Goal: Download file/media

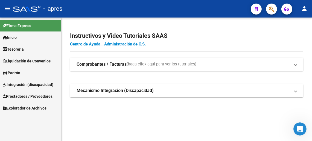
click at [23, 107] on span "Explorador de Archivos" at bounding box center [25, 108] width 44 height 6
click at [22, 116] on link "Integración" at bounding box center [30, 120] width 61 height 12
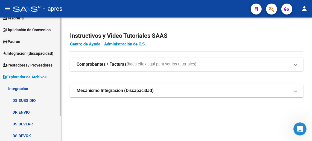
scroll to position [32, 0]
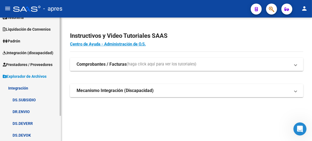
click at [30, 132] on link "DS.DEVOK" at bounding box center [30, 135] width 61 height 12
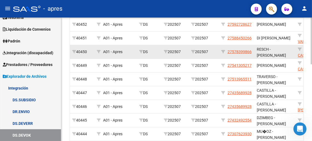
scroll to position [191, 0]
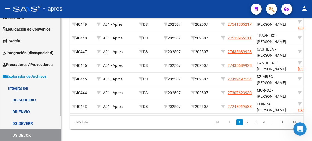
click at [32, 98] on link "DS.SUBSIDIO" at bounding box center [30, 100] width 61 height 12
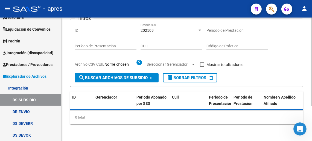
scroll to position [48, 0]
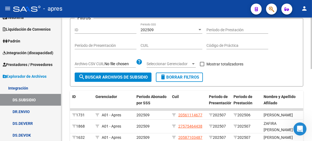
click at [168, 26] on div "202509 Periodo SSS" at bounding box center [171, 28] width 62 height 11
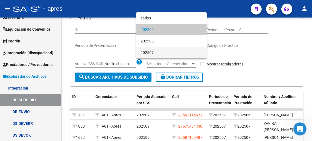
click at [159, 50] on span "202507" at bounding box center [171, 52] width 62 height 11
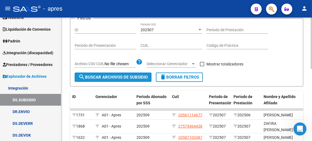
click at [136, 76] on span "search Buscar Archivos de Subsidio" at bounding box center [112, 77] width 69 height 5
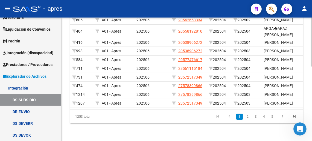
scroll to position [187, 0]
click at [28, 133] on link "DS.DEVOK" at bounding box center [30, 135] width 61 height 12
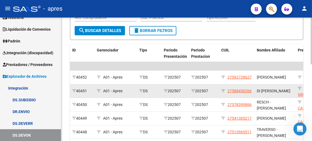
scroll to position [109, 0]
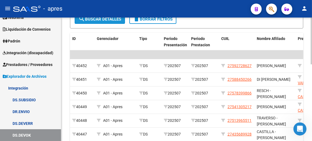
click at [105, 22] on button "search Buscar Detalles" at bounding box center [100, 18] width 50 height 9
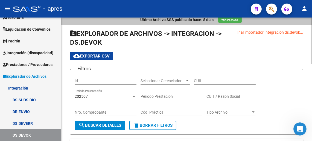
scroll to position [0, 0]
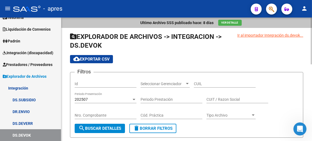
click at [106, 59] on span "cloud_download Exportar CSV" at bounding box center [91, 59] width 36 height 5
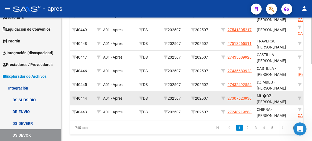
scroll to position [201, 0]
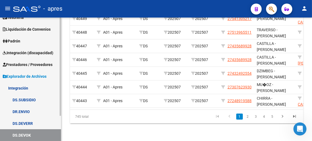
click at [34, 121] on link "DS.DEVERR" at bounding box center [30, 123] width 61 height 12
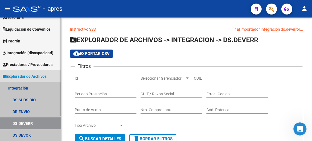
click at [34, 121] on link "DS.DEVERR" at bounding box center [30, 123] width 61 height 12
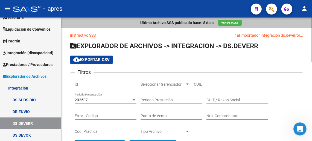
click at [93, 58] on span "cloud_download Exportar CSV" at bounding box center [91, 59] width 36 height 5
click at [25, 114] on link "DR.ENVIO" at bounding box center [30, 112] width 61 height 12
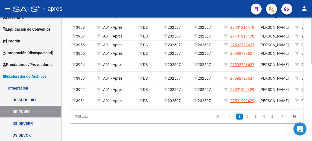
scroll to position [203, 0]
